Goal: Information Seeking & Learning: Learn about a topic

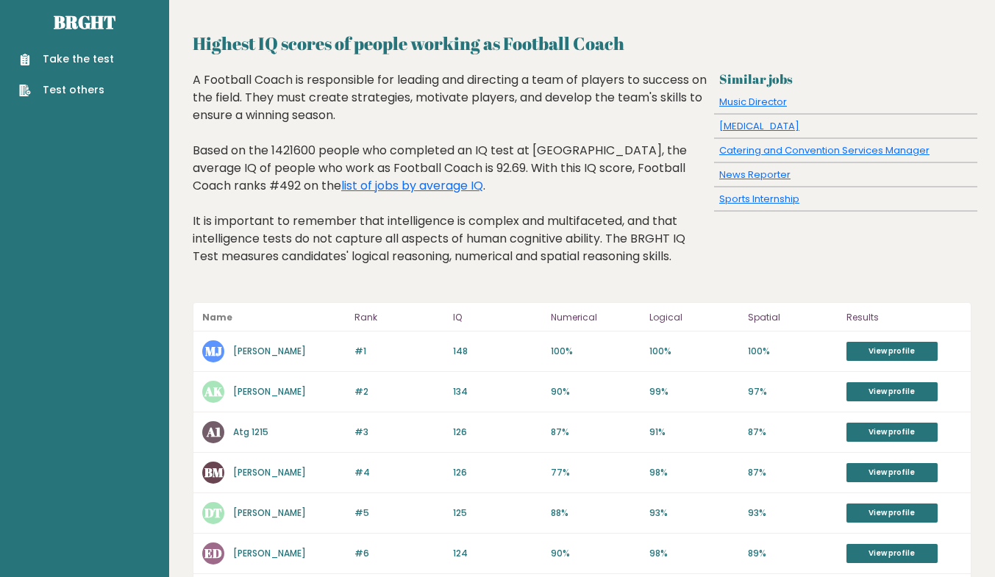
scroll to position [5, 0]
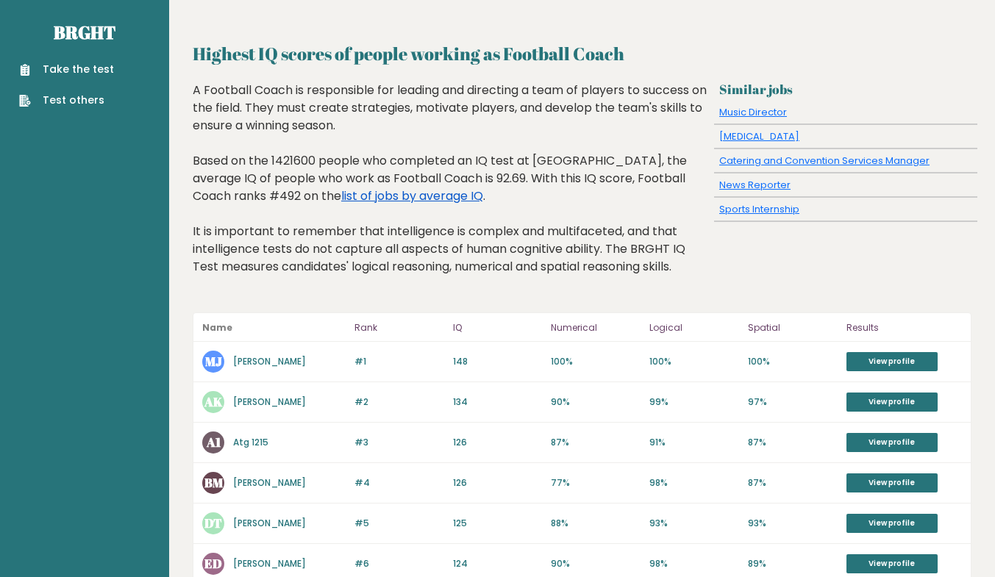
click at [380, 196] on link "list of jobs by average IQ" at bounding box center [412, 196] width 142 height 17
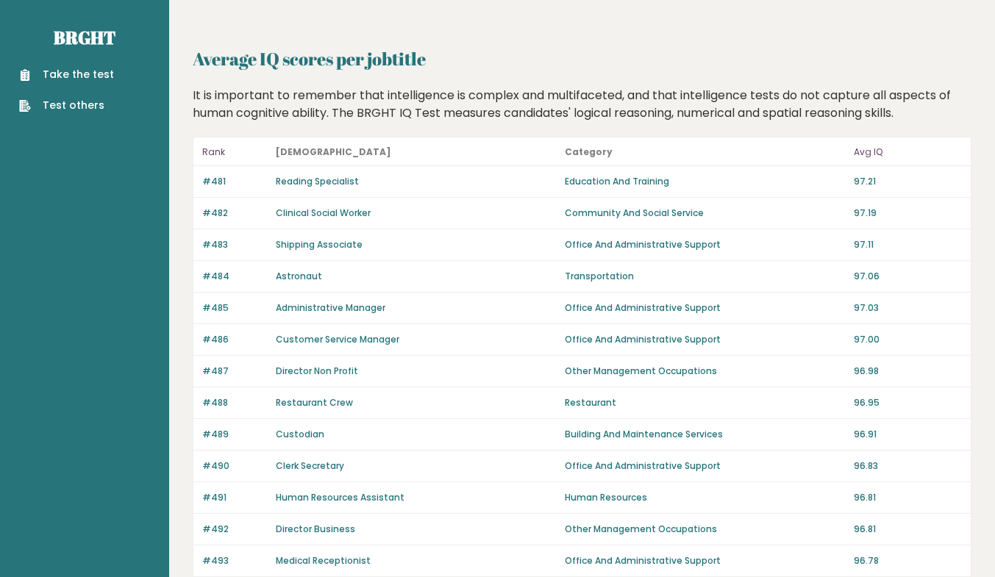
drag, startPoint x: 992, startPoint y: 131, endPoint x: 994, endPoint y: 118, distance: 12.6
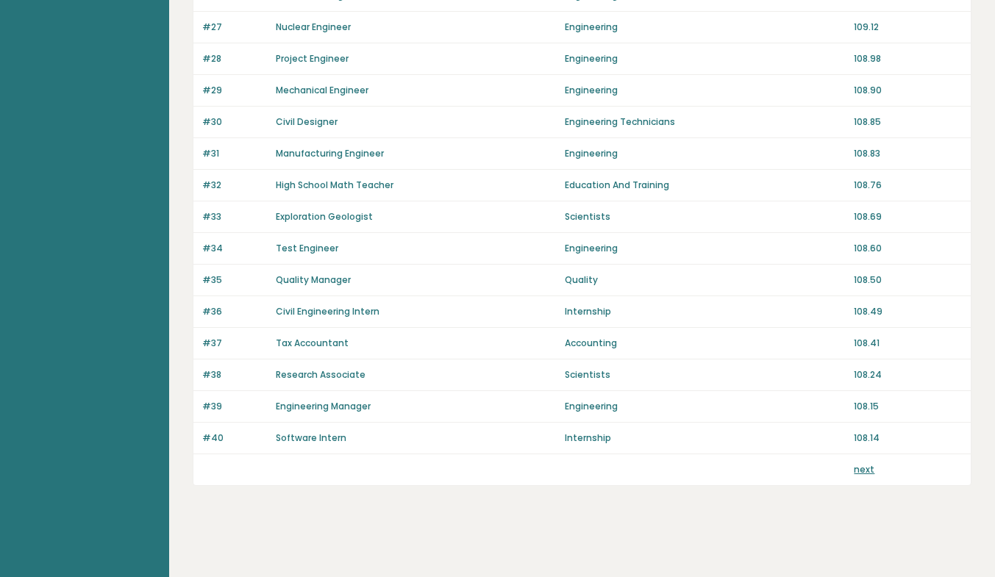
scroll to position [980, 0]
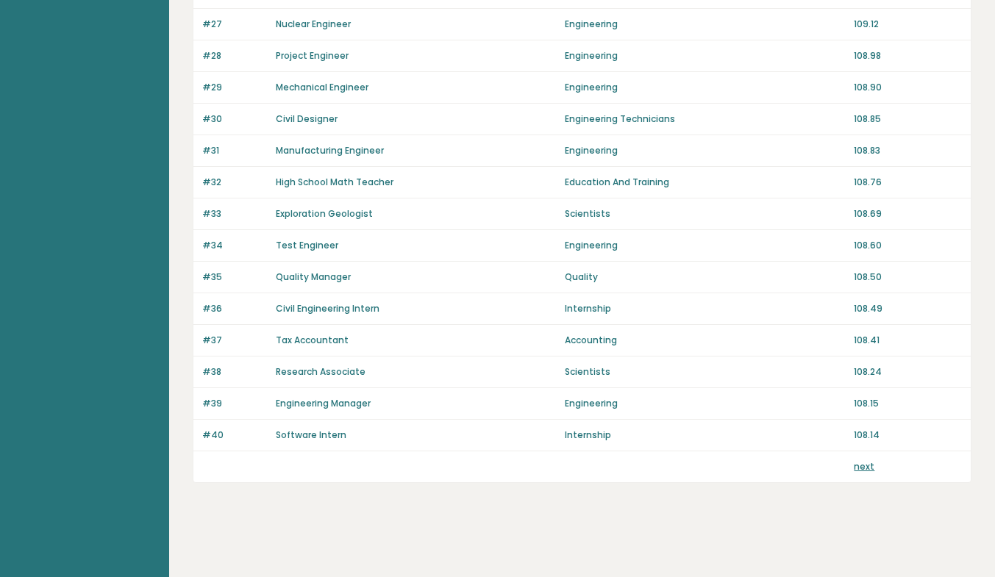
click at [863, 467] on link "next" at bounding box center [864, 466] width 21 height 13
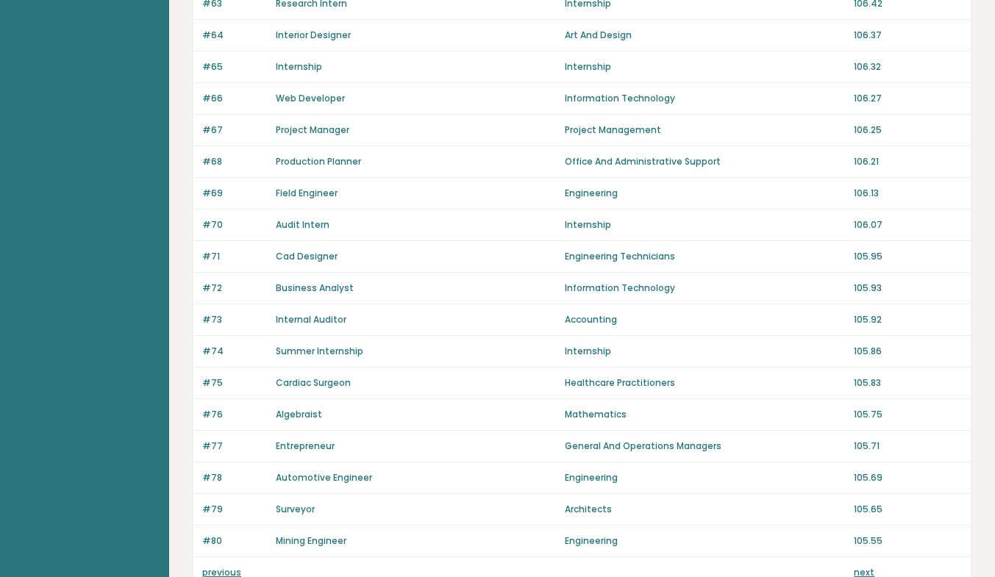
scroll to position [968, 0]
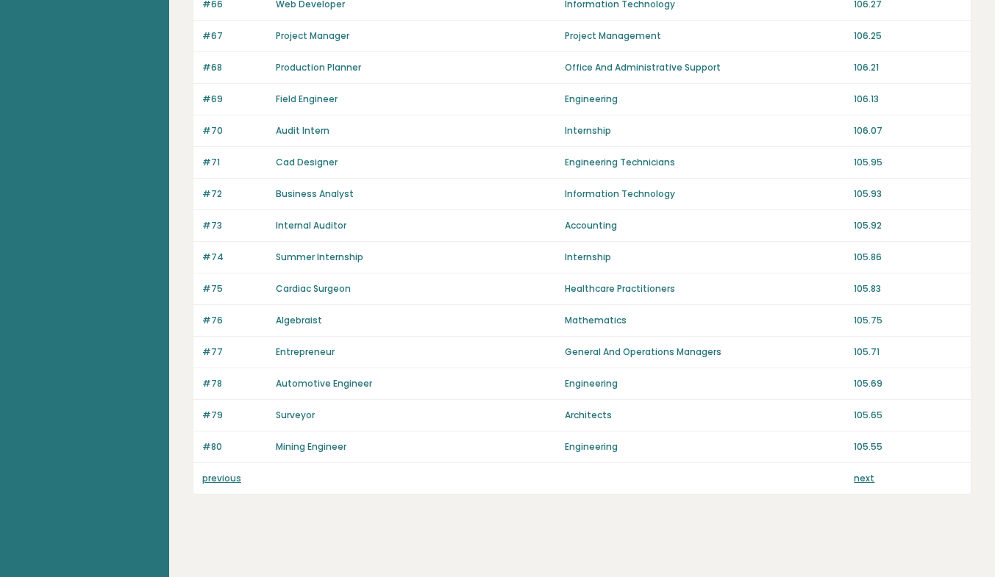
click at [868, 481] on link "next" at bounding box center [864, 478] width 21 height 13
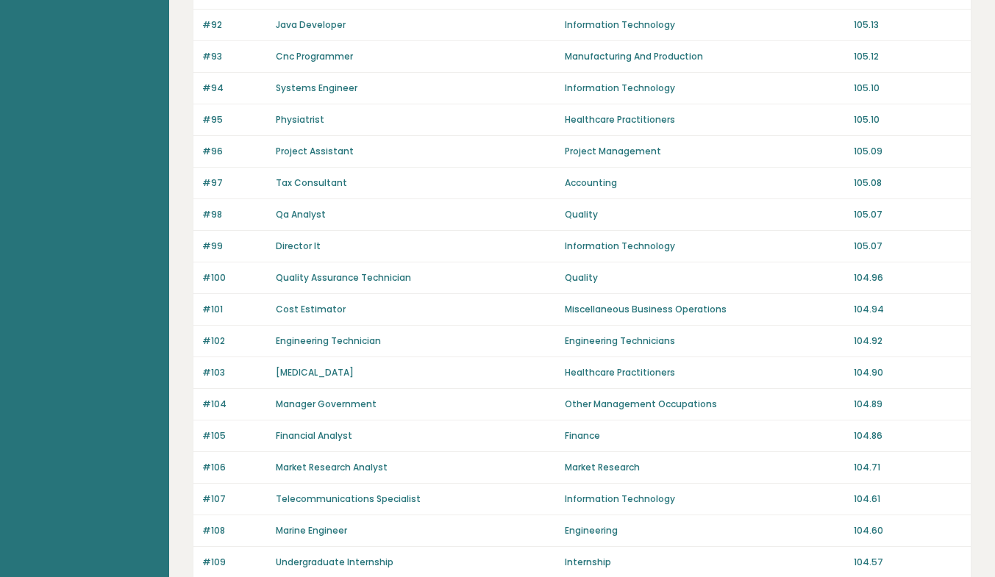
scroll to position [980, 0]
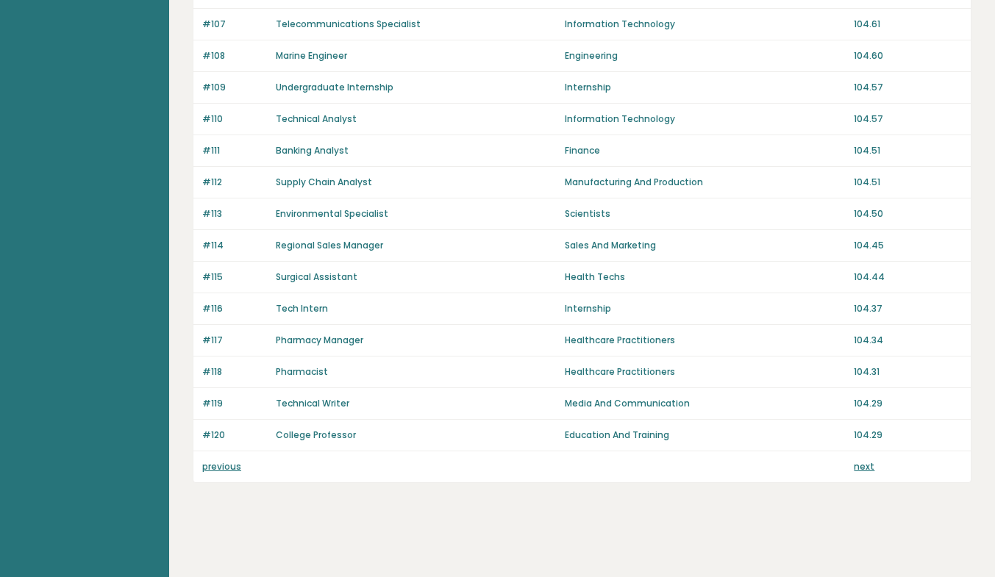
click at [864, 464] on link "next" at bounding box center [864, 466] width 21 height 13
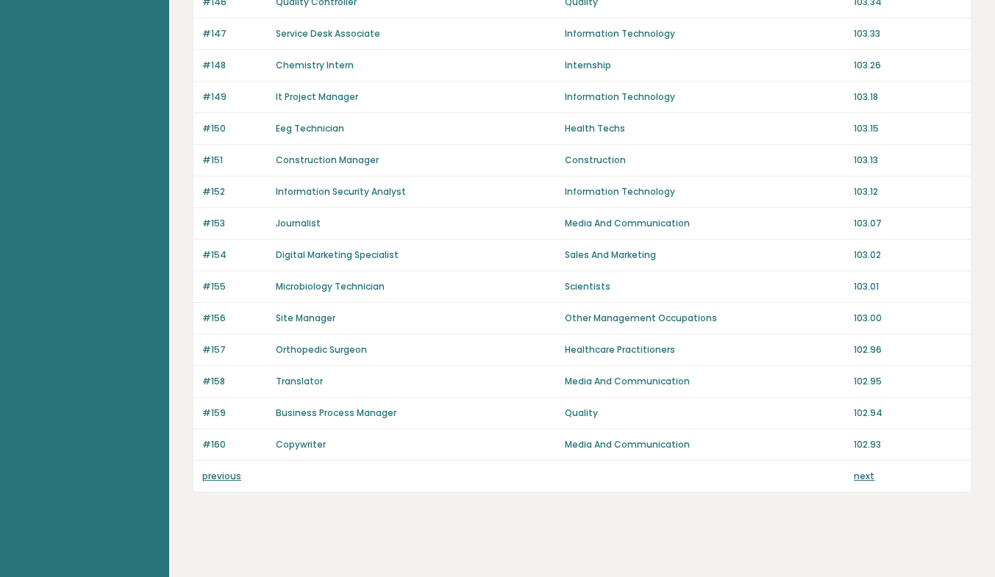
scroll to position [975, 0]
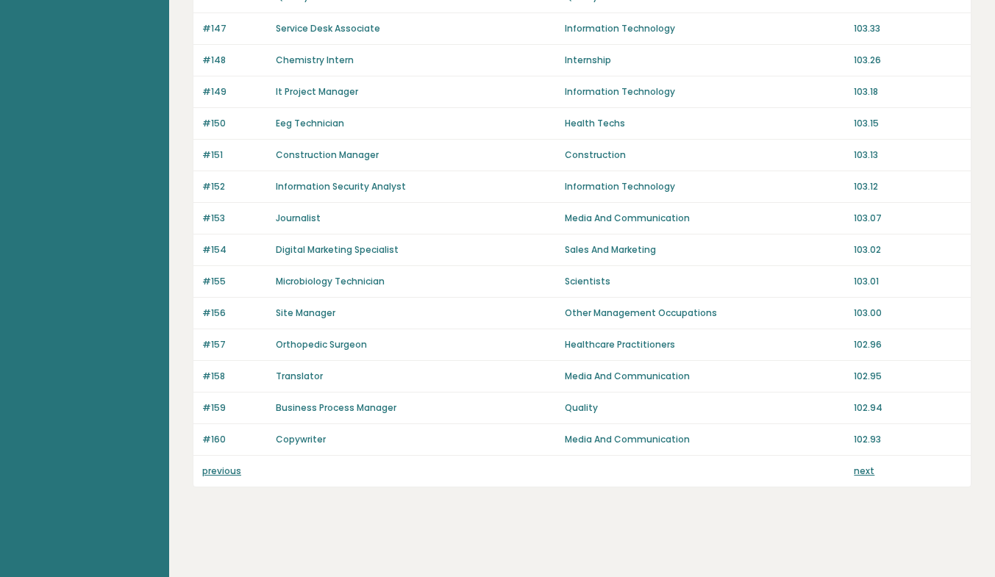
click at [865, 475] on link "next" at bounding box center [864, 471] width 21 height 13
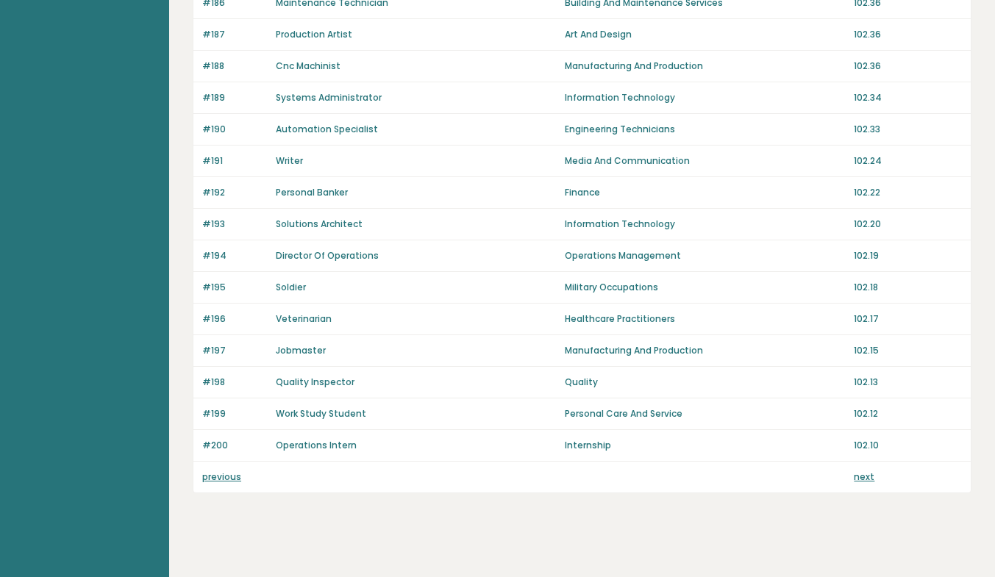
scroll to position [980, 0]
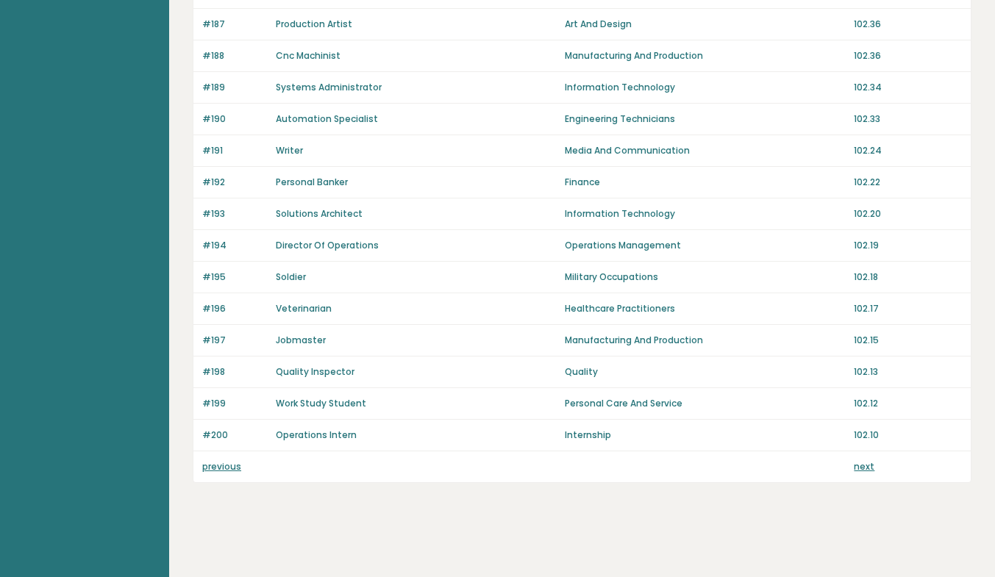
click at [856, 467] on link "next" at bounding box center [864, 466] width 21 height 13
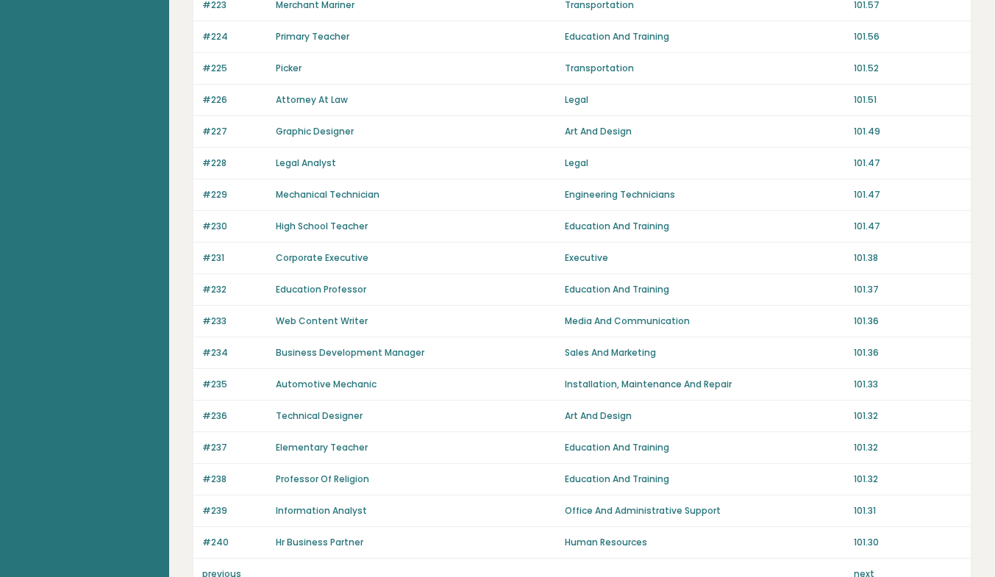
scroll to position [897, 0]
